Goal: Task Accomplishment & Management: Manage account settings

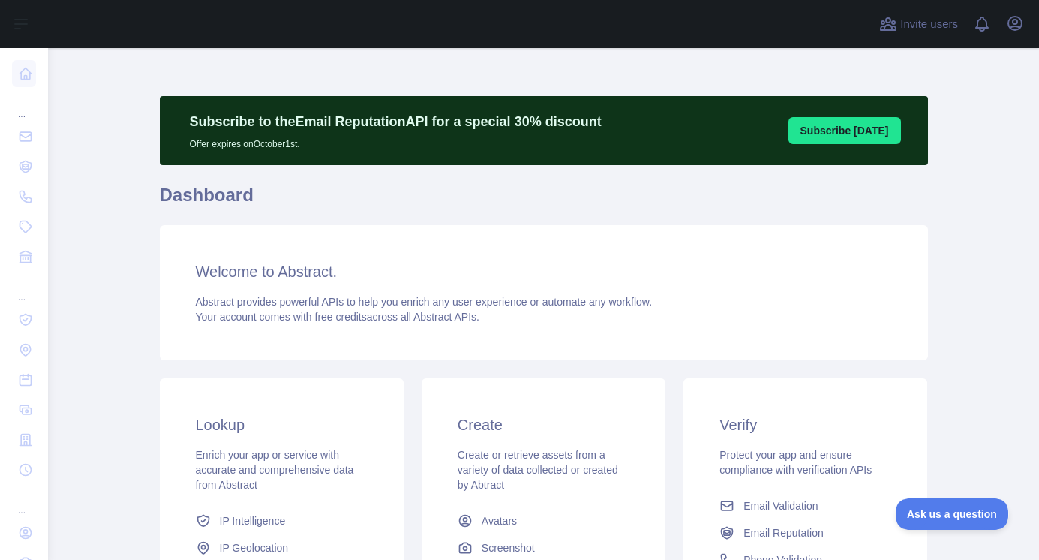
click at [1013, 28] on div at bounding box center [519, 34] width 1039 height 68
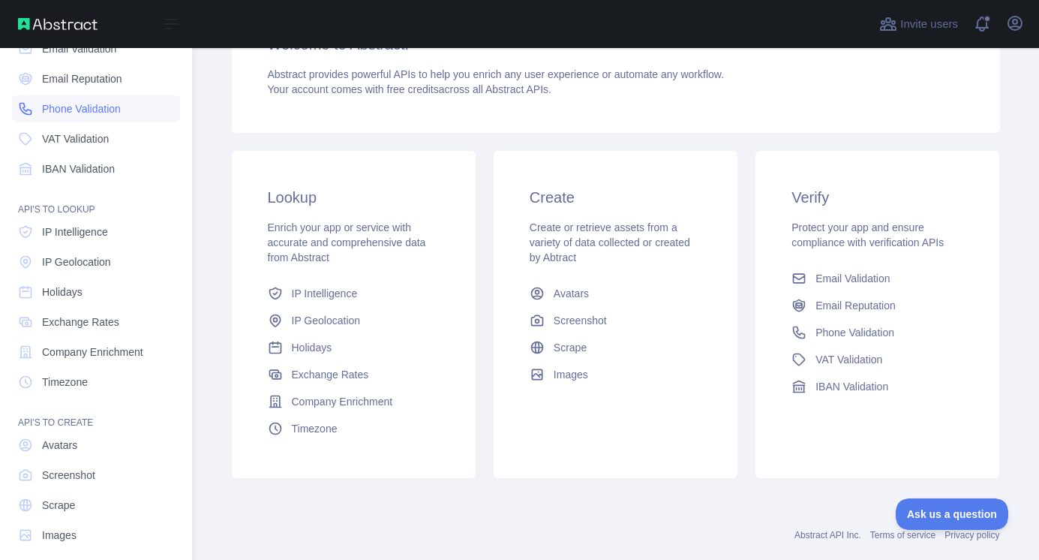
scroll to position [101, 0]
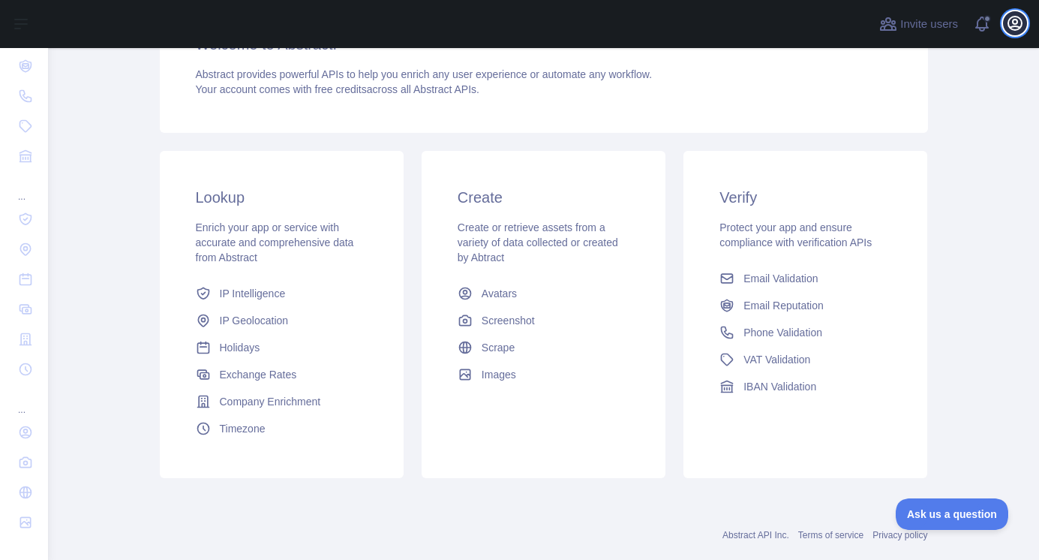
click at [1012, 26] on icon "button" at bounding box center [1015, 23] width 18 height 18
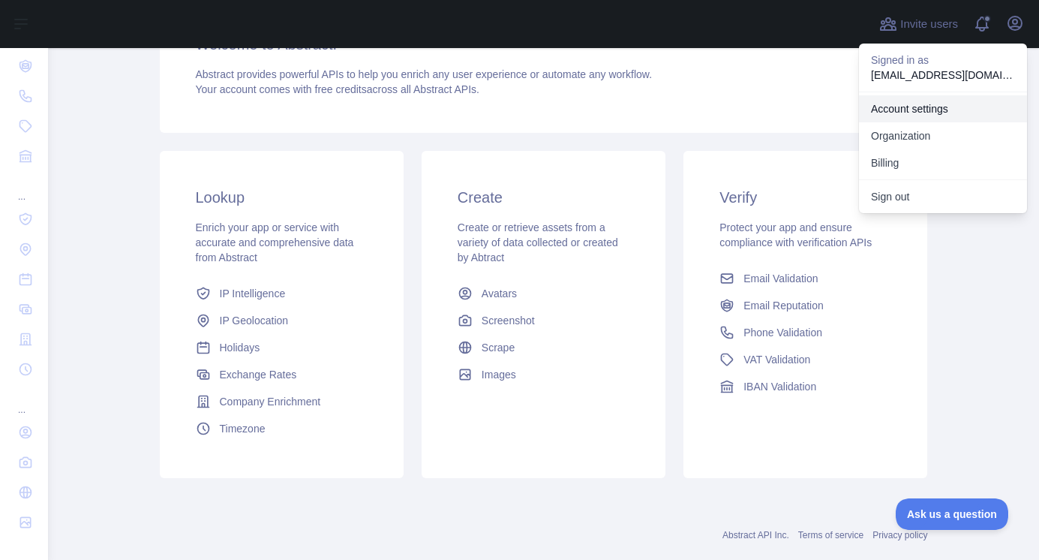
click at [929, 111] on link "Account settings" at bounding box center [943, 108] width 168 height 27
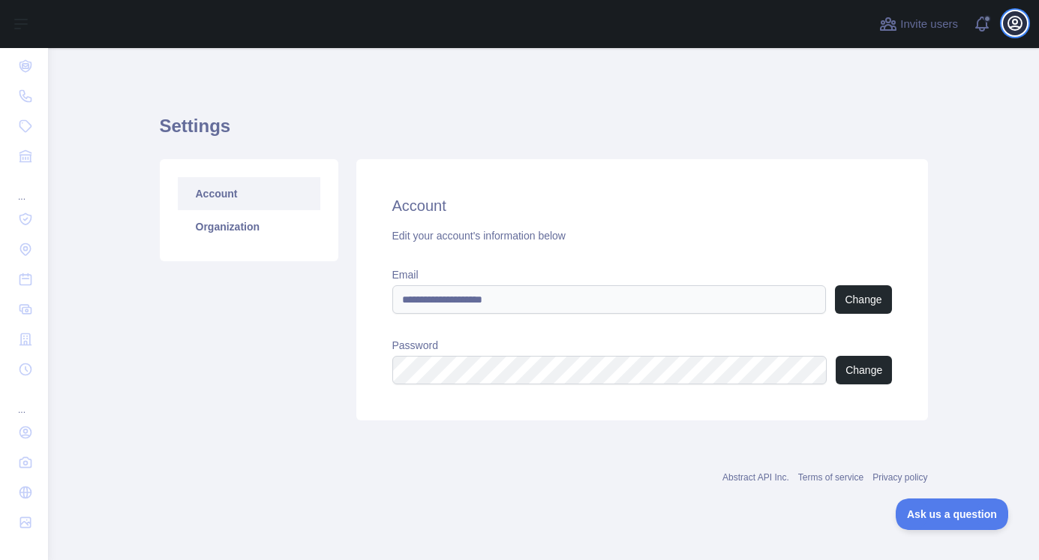
click at [1019, 26] on icon "button" at bounding box center [1015, 23] width 18 height 18
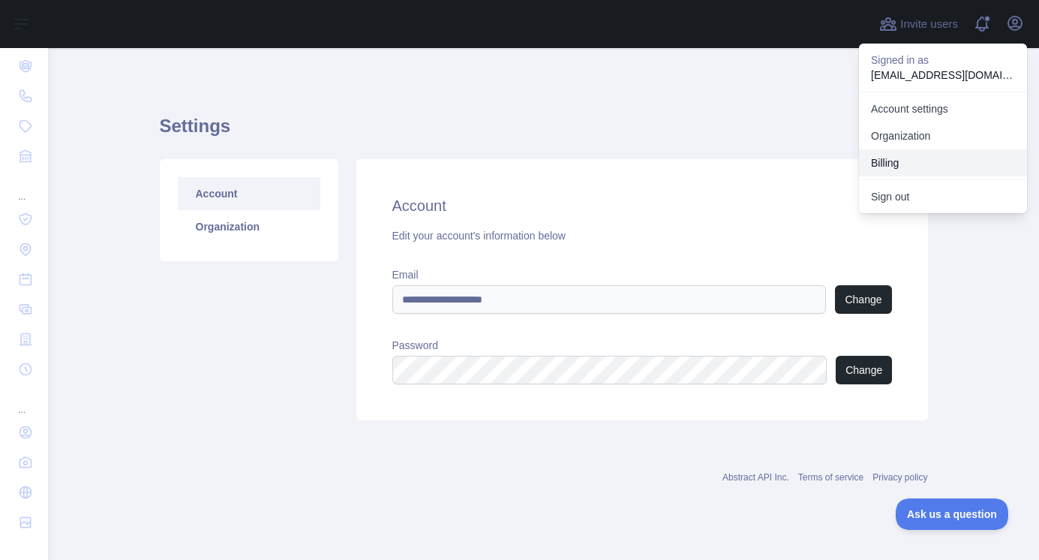
click at [894, 160] on button "Billing" at bounding box center [943, 162] width 168 height 27
